Goal: Information Seeking & Learning: Stay updated

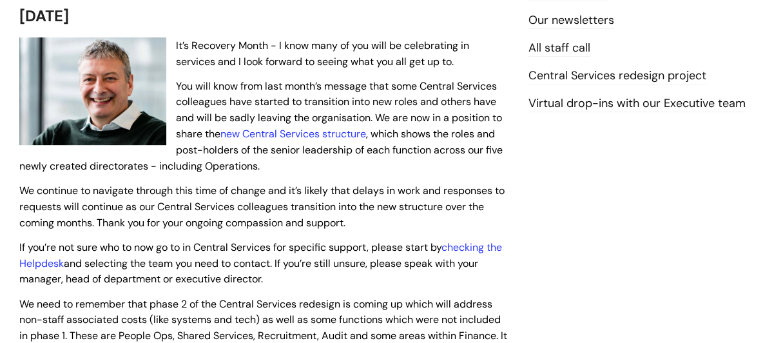
scroll to position [258, 0]
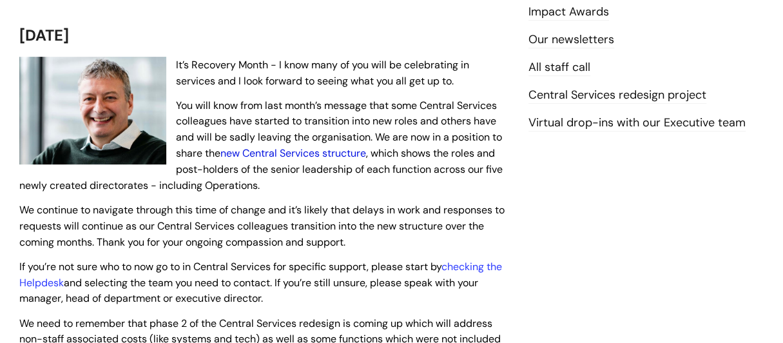
click at [310, 153] on link "new Central Services structure" at bounding box center [293, 153] width 146 height 14
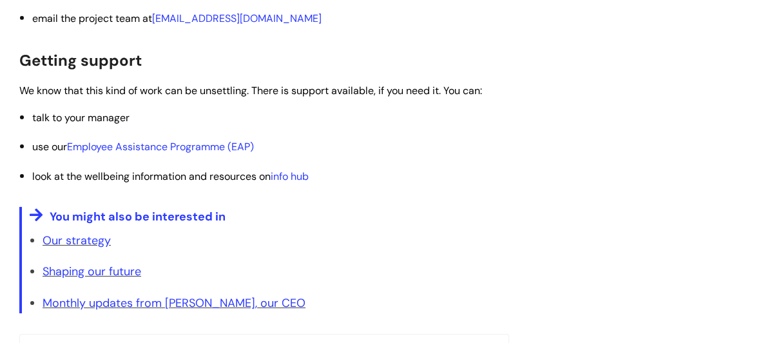
scroll to position [2448, 0]
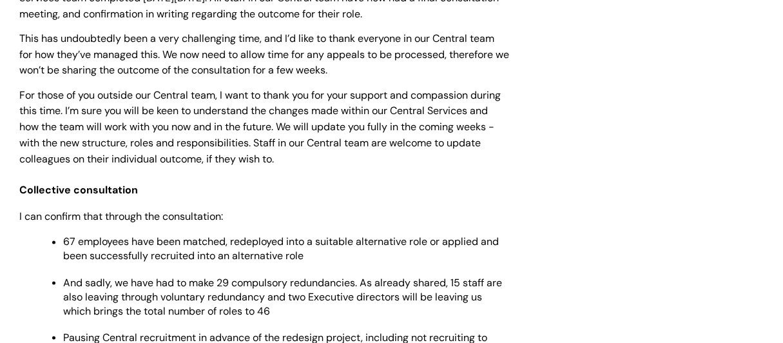
scroll to position [1095, 0]
